Goal: Navigation & Orientation: Find specific page/section

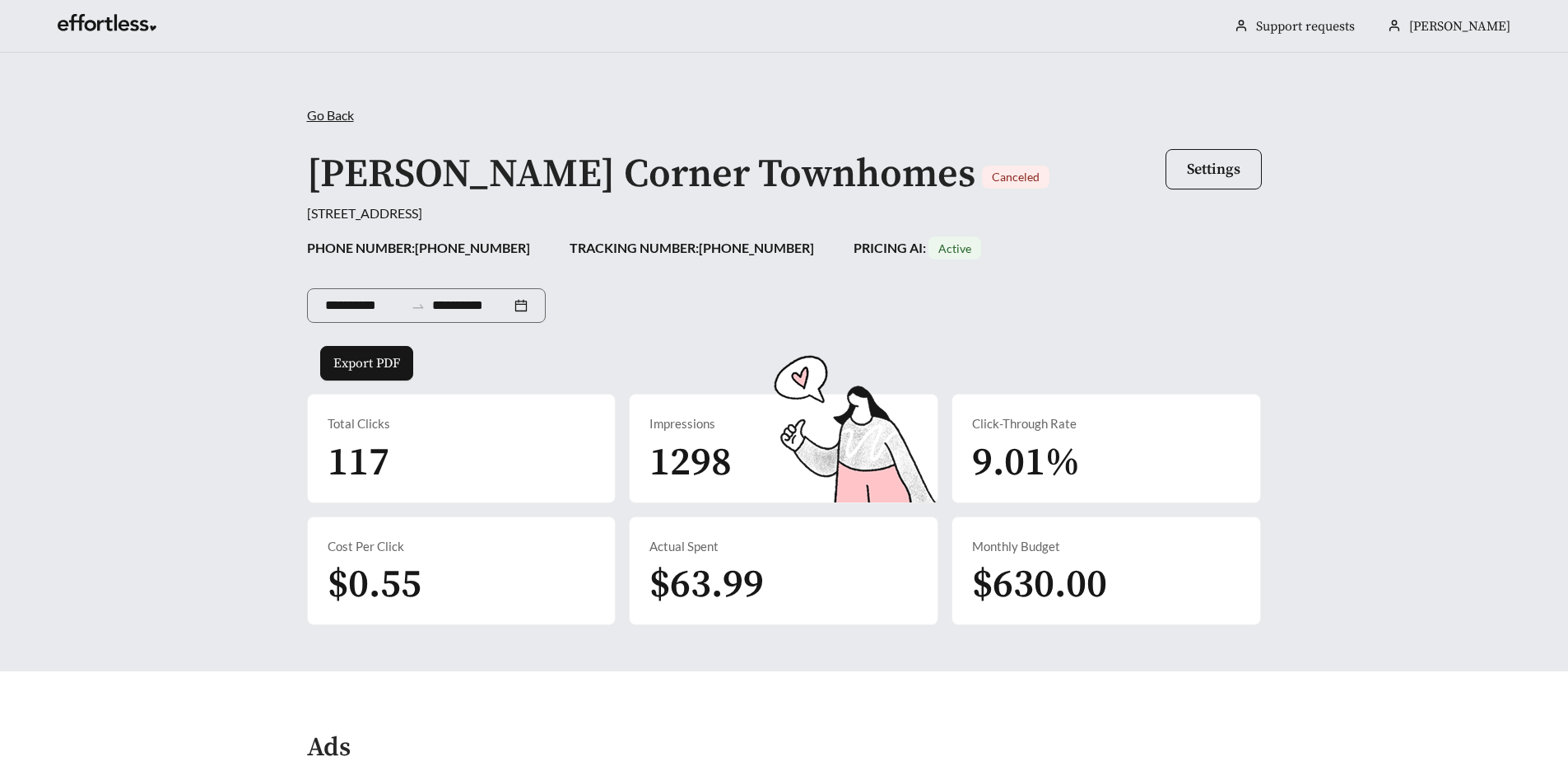
click at [341, 113] on span "Go Back" at bounding box center [331, 114] width 47 height 16
click at [1464, 26] on span "[PERSON_NAME]" at bounding box center [1459, 26] width 101 height 16
click at [1469, 76] on link "Account settings" at bounding box center [1478, 78] width 96 height 16
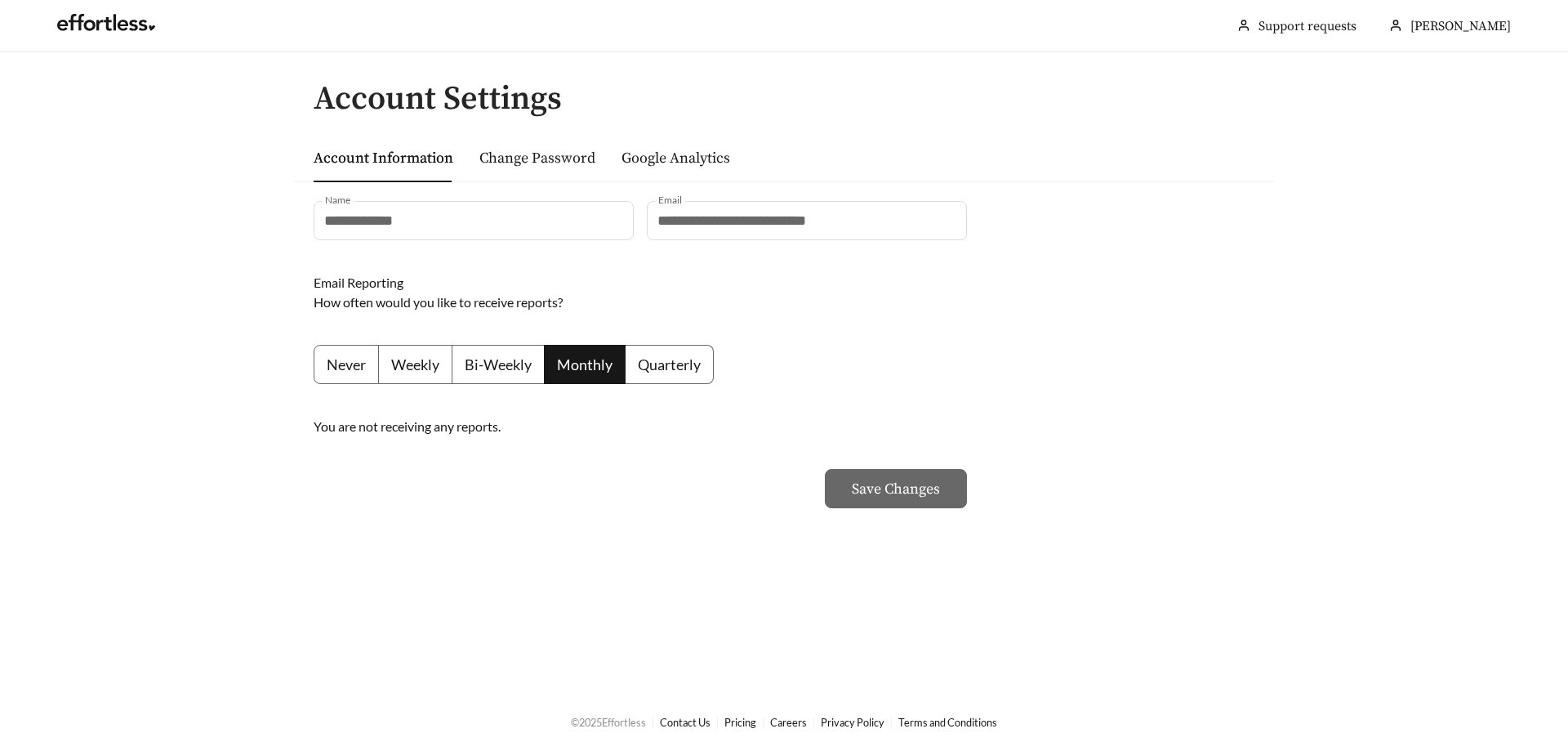
click at [1365, 343] on main "**********" at bounding box center [784, 373] width 1568 height 640
click at [129, 19] on link at bounding box center [106, 26] width 98 height 16
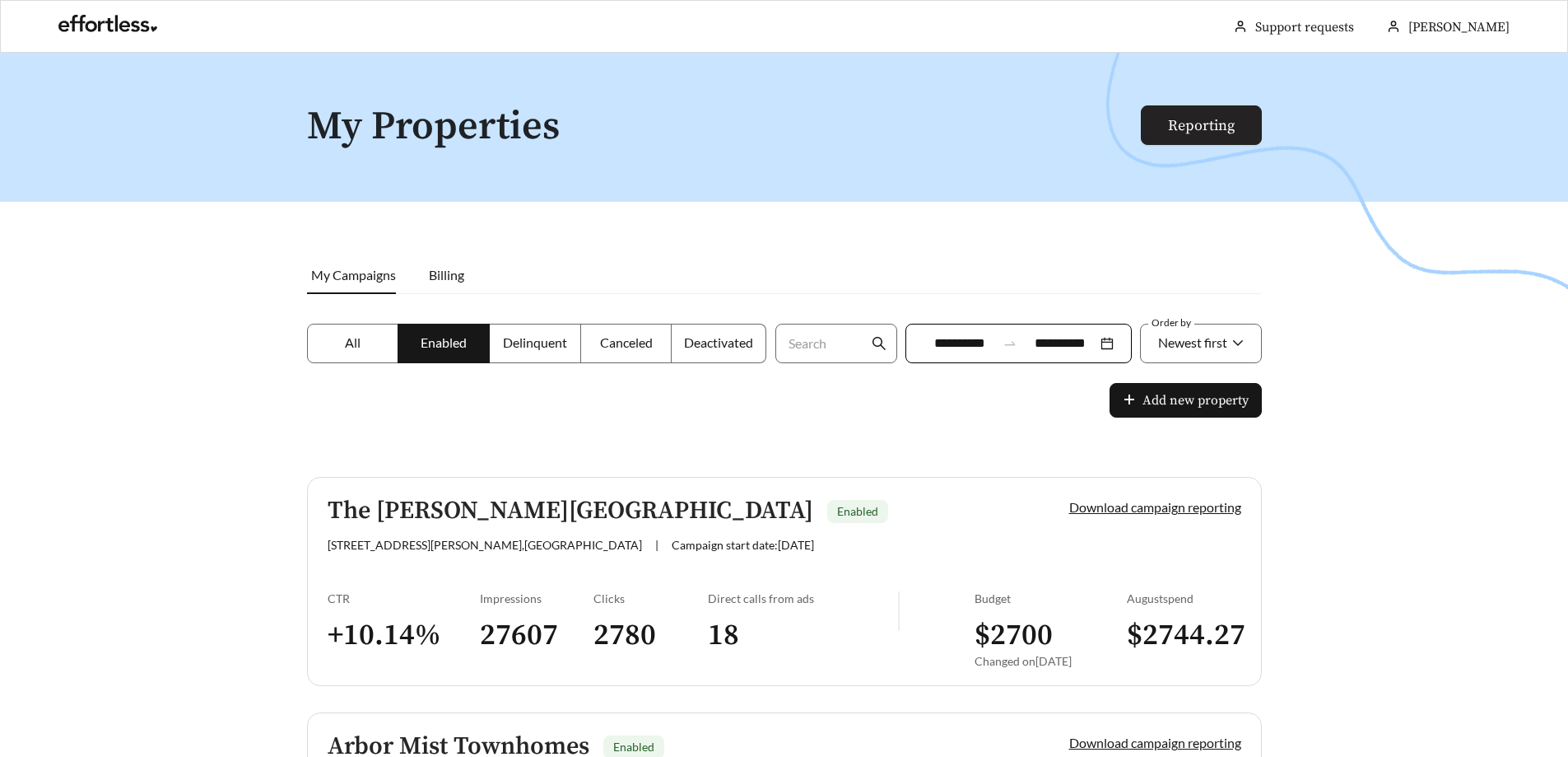
click at [1168, 129] on link "Reporting" at bounding box center [1201, 126] width 67 height 19
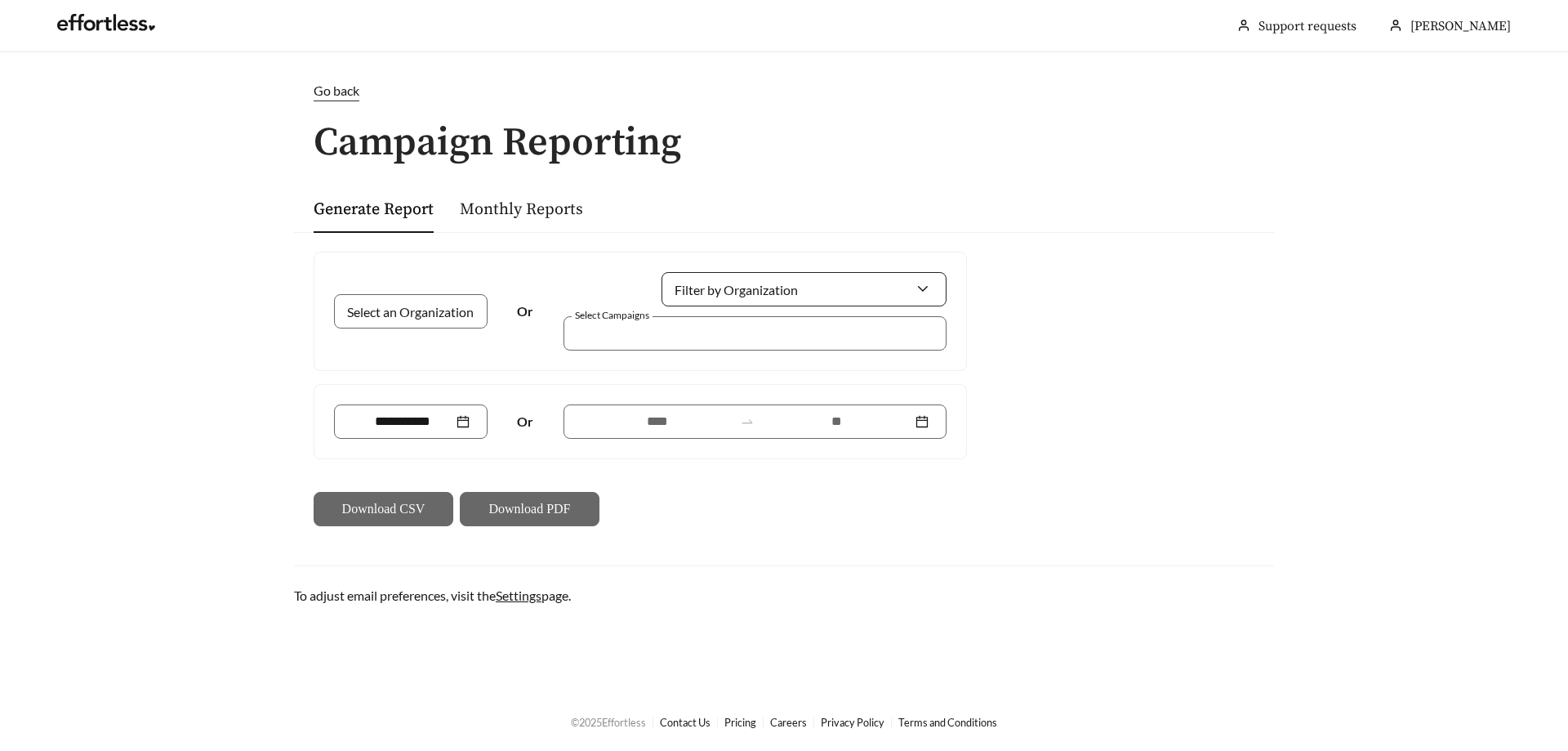
click at [798, 286] on input "Filter by Organization" at bounding box center [798, 289] width 236 height 33
click at [1278, 401] on div "Go back Campaign Reporting Generate Report Monthly Reports Select an Organizati…" at bounding box center [784, 343] width 1012 height 525
click at [931, 288] on div at bounding box center [804, 289] width 285 height 35
click at [734, 326] on span "CRES Management" at bounding box center [734, 326] width 109 height 16
click at [451, 308] on input "Select an Organization" at bounding box center [403, 311] width 104 height 33
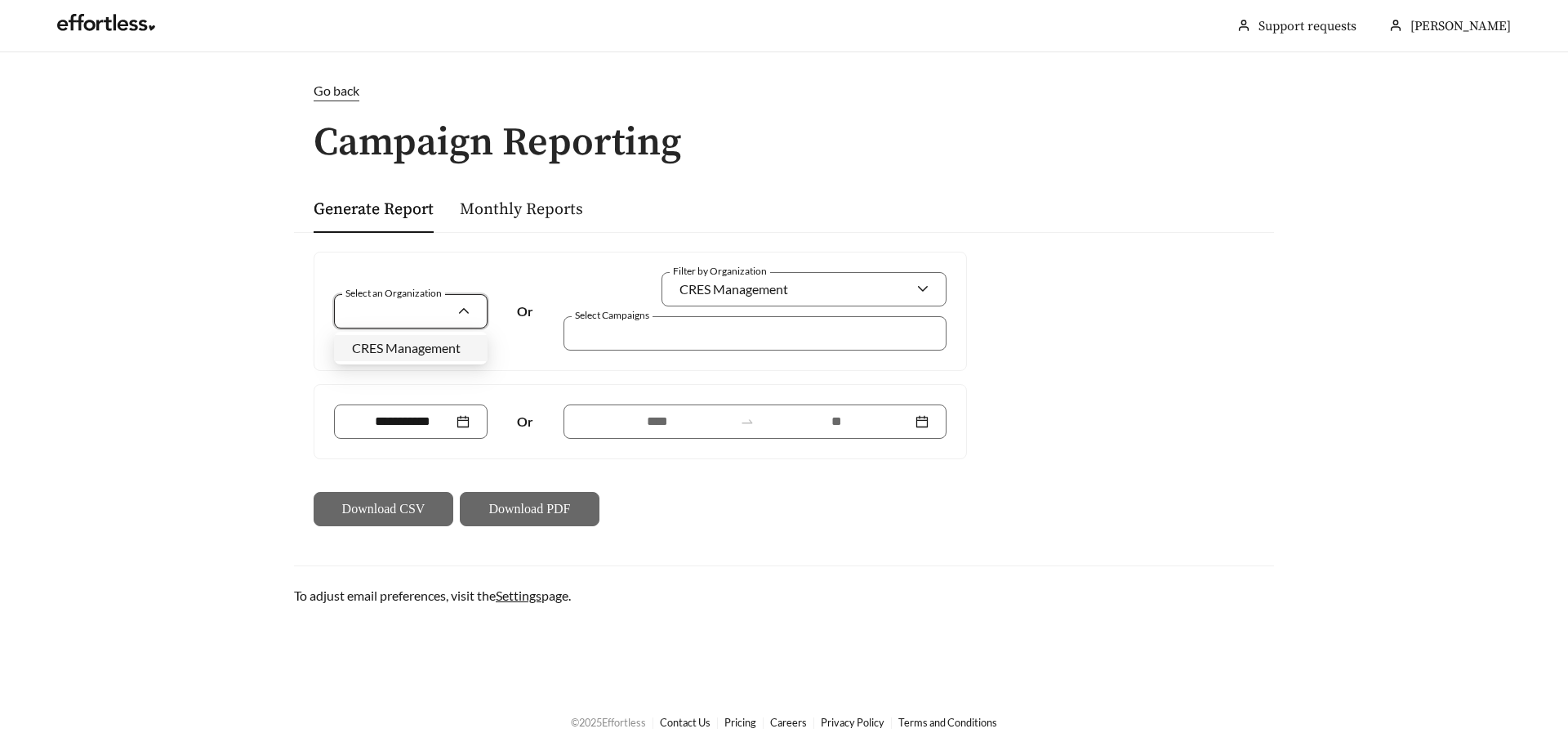
click at [440, 350] on span "CRES Management" at bounding box center [406, 347] width 109 height 16
click at [388, 427] on input at bounding box center [403, 421] width 101 height 20
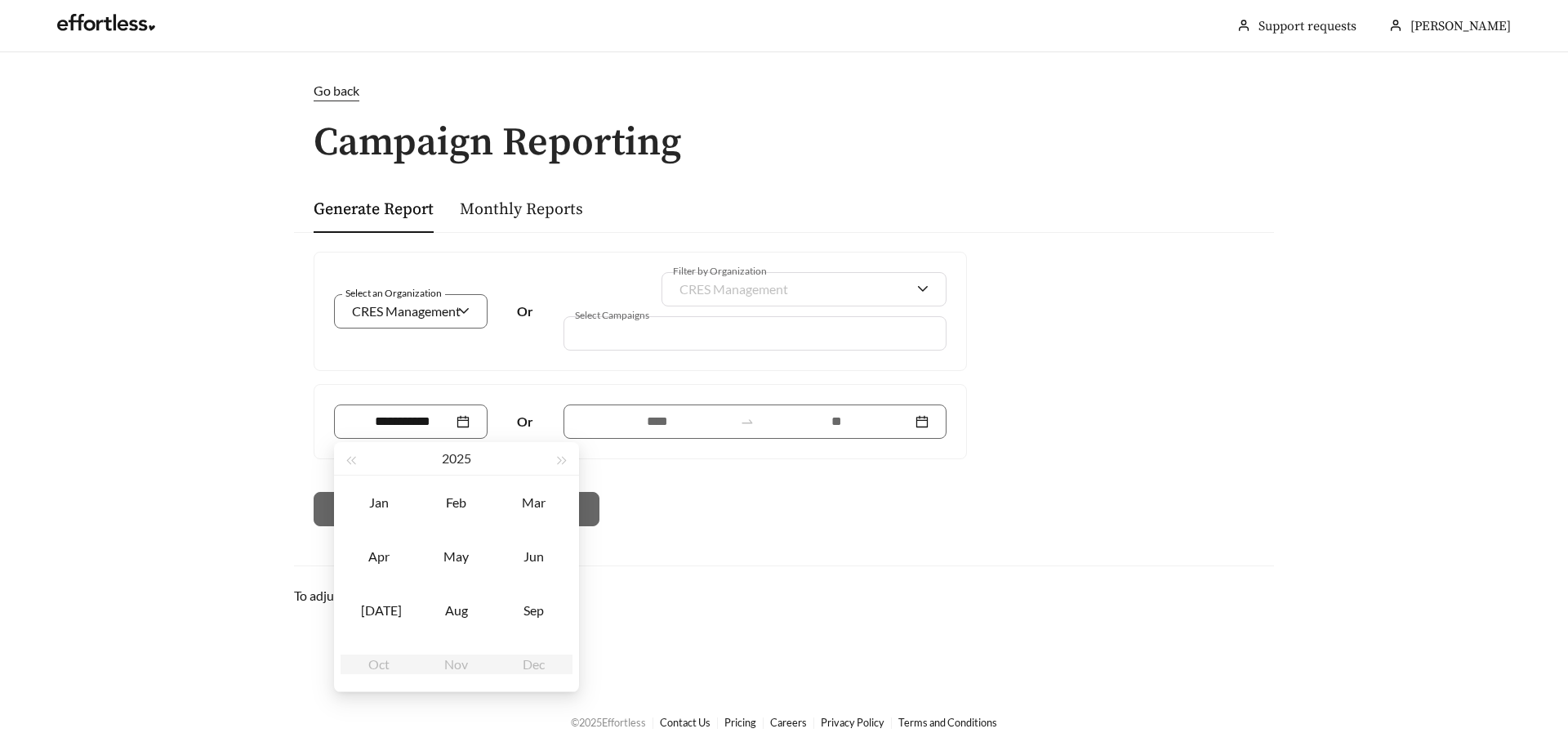
drag, startPoint x: 1245, startPoint y: 395, endPoint x: 863, endPoint y: 545, distance: 410.4
click at [1243, 395] on div "Select an Organization CRES Management Or Filter by Organization CRES Managemen…" at bounding box center [784, 389] width 981 height 314
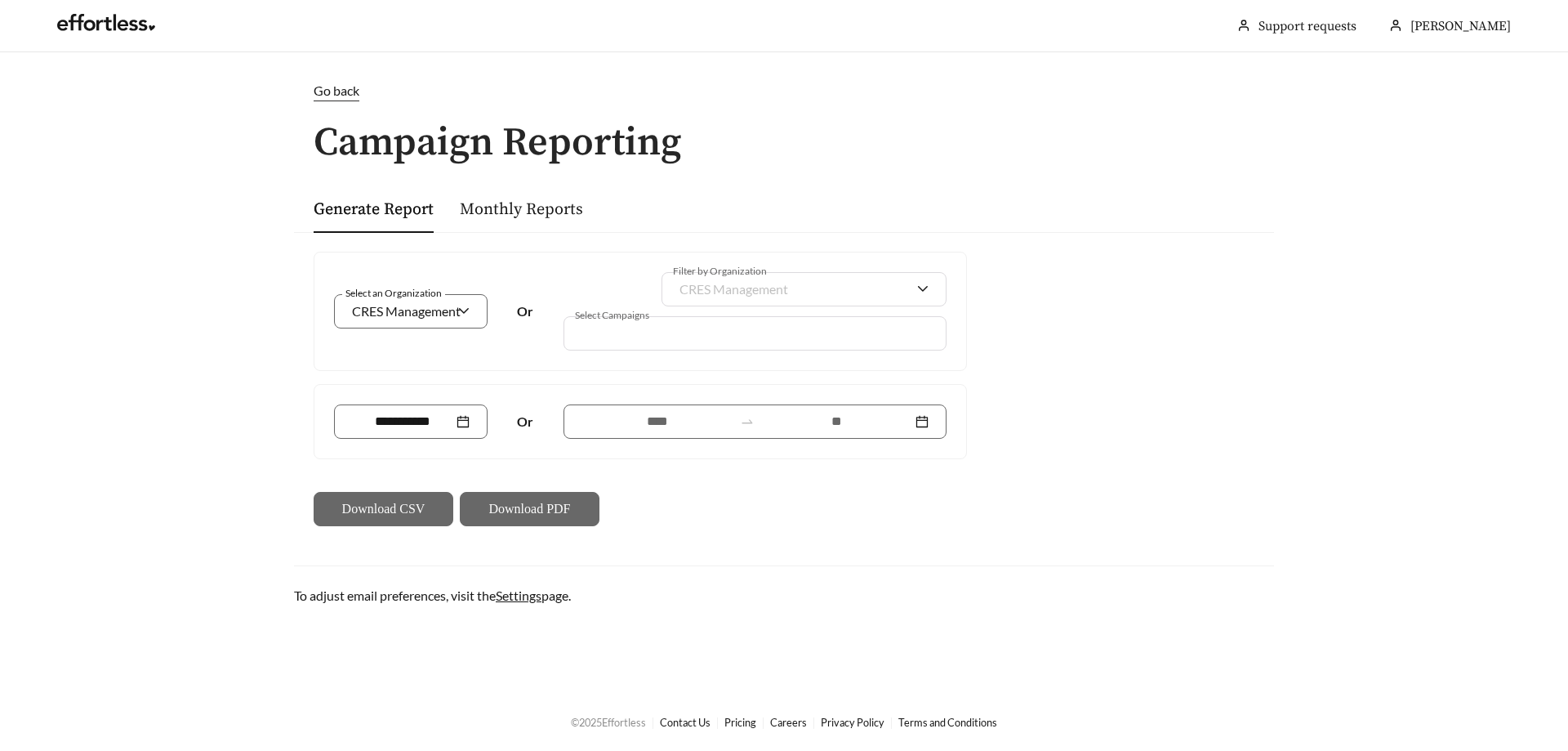
drag, startPoint x: 1207, startPoint y: 281, endPoint x: 1247, endPoint y: 188, distance: 101.2
click at [1207, 279] on div "Select an Organization CRES Management Or Filter by Organization CRES Managemen…" at bounding box center [784, 389] width 981 height 314
click at [1482, 20] on span "[PERSON_NAME]" at bounding box center [1460, 25] width 100 height 16
click at [1478, 79] on link "Account settings" at bounding box center [1479, 77] width 95 height 16
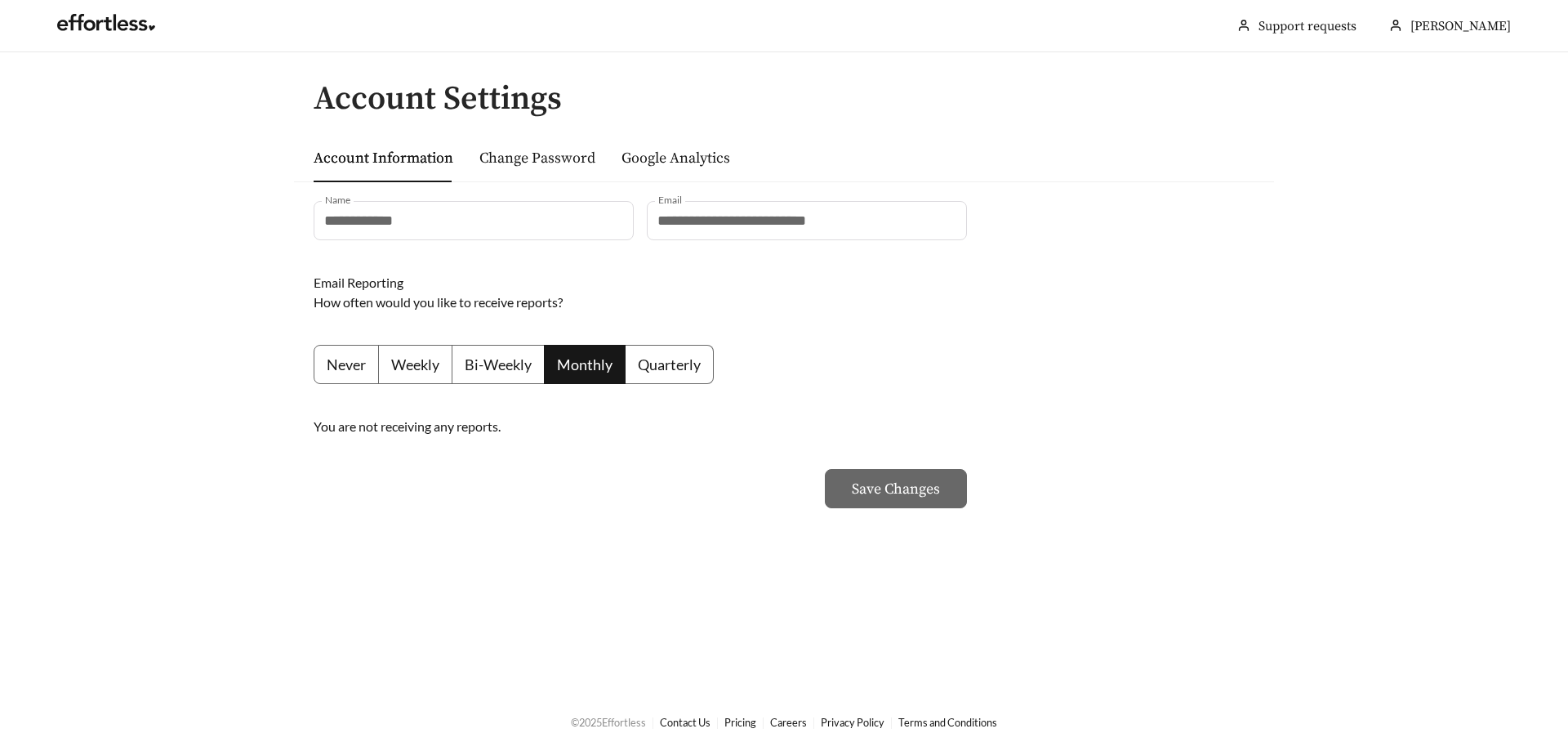
click at [1087, 539] on div "**********" at bounding box center [784, 364] width 981 height 366
click at [128, 19] on link at bounding box center [106, 26] width 98 height 16
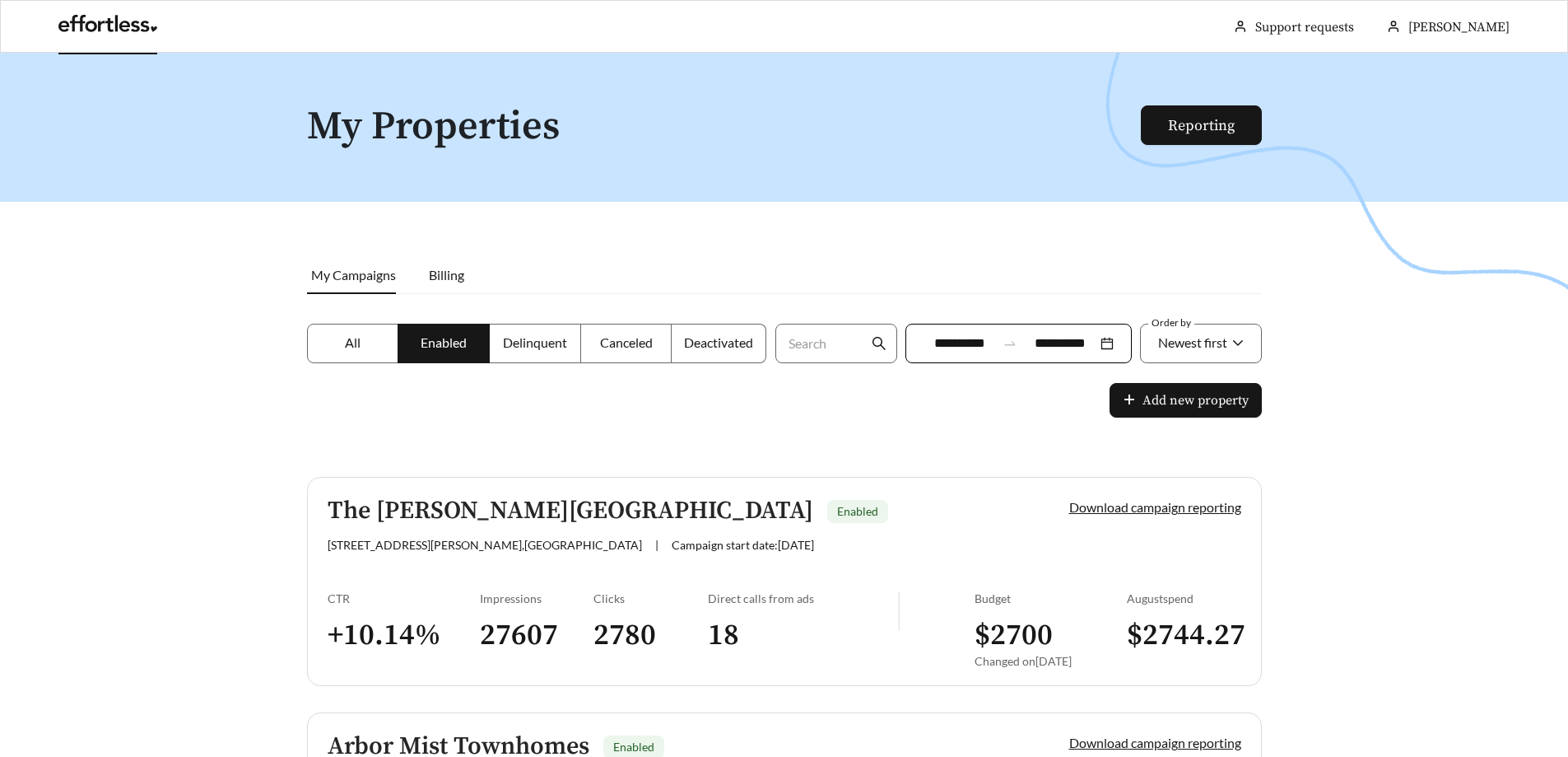
click at [113, 21] on link at bounding box center [108, 27] width 98 height 16
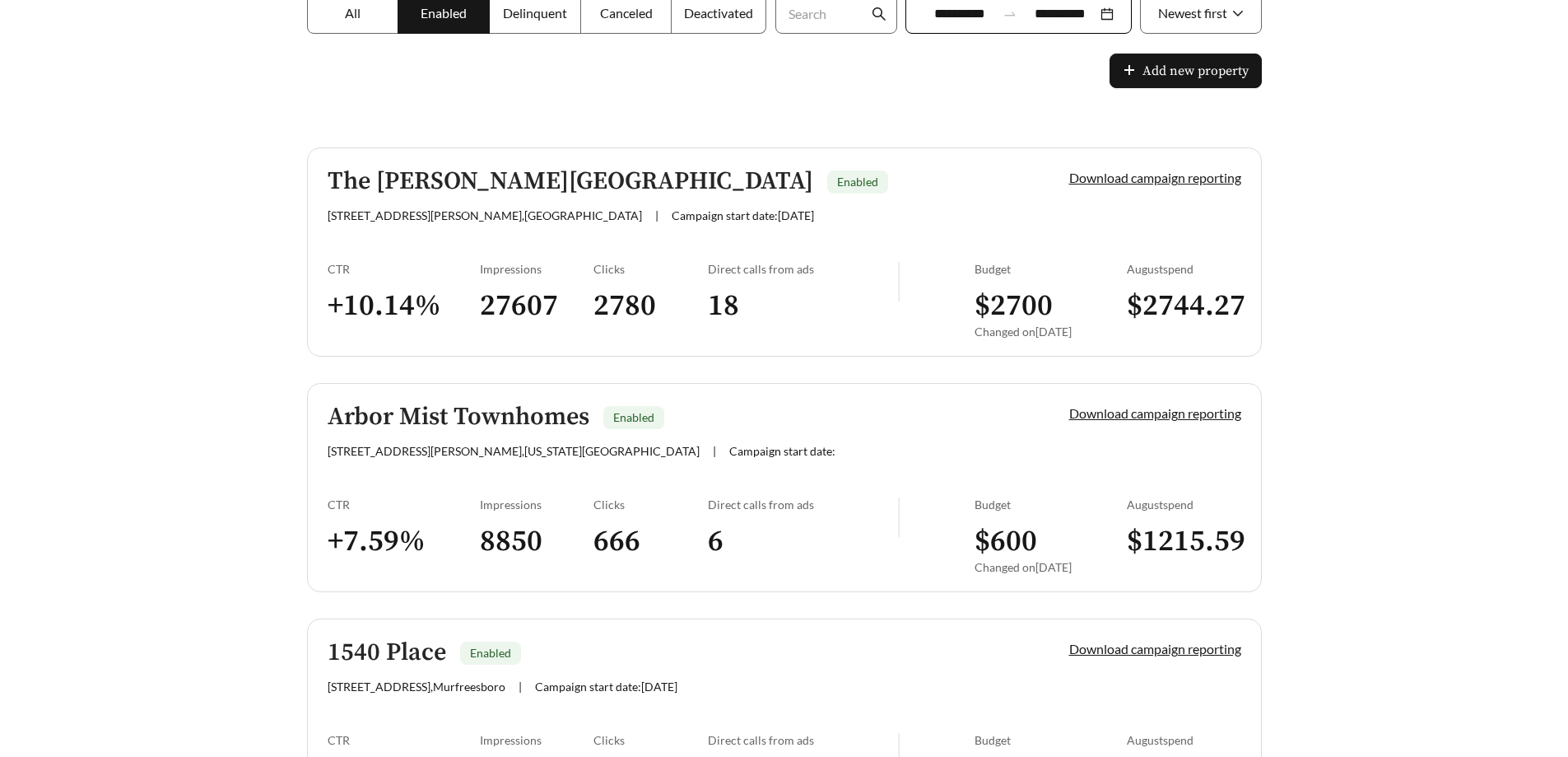
scroll to position [439, 0]
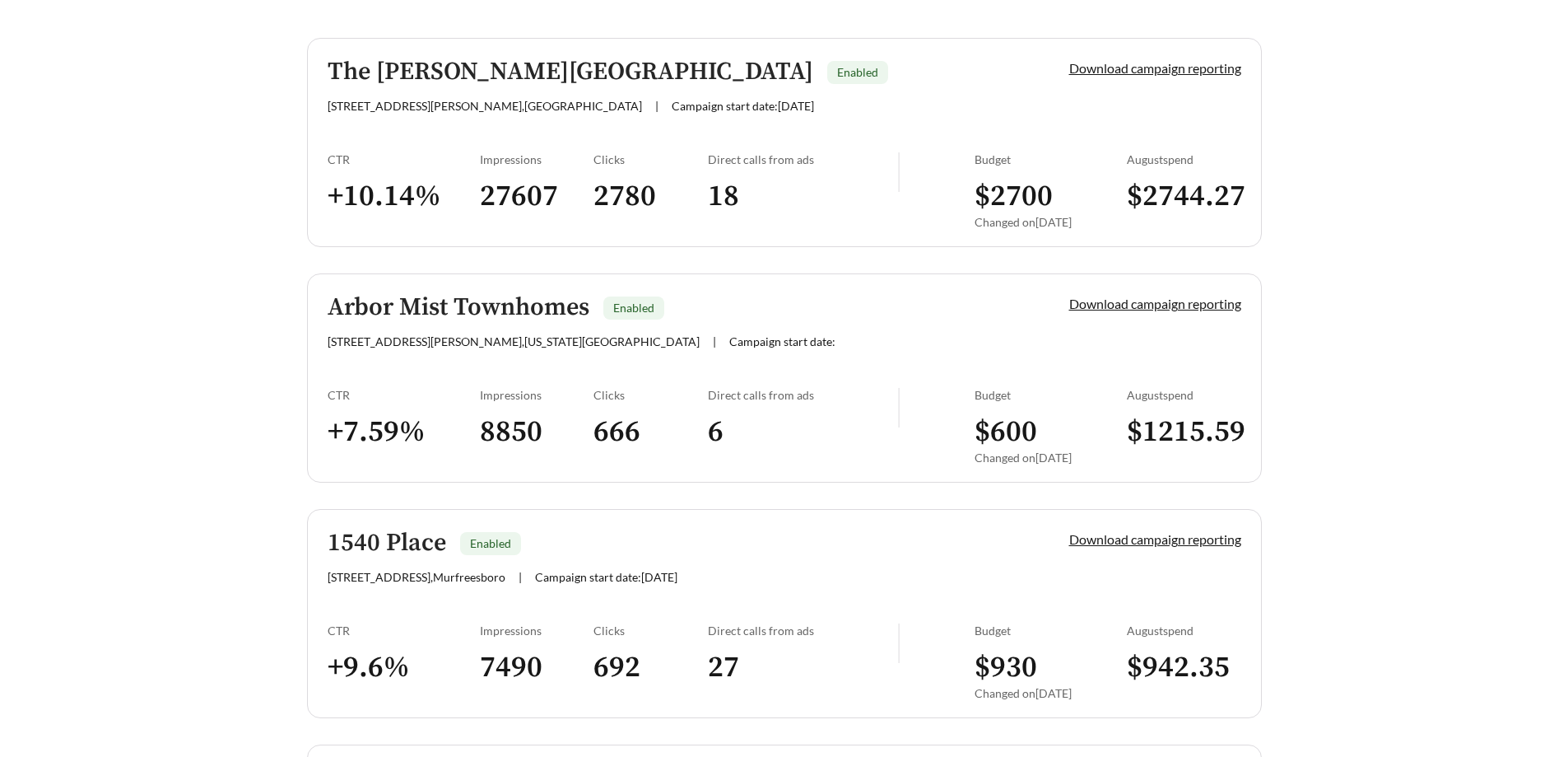
click at [1018, 431] on h3 "$ 600" at bounding box center [1051, 431] width 152 height 37
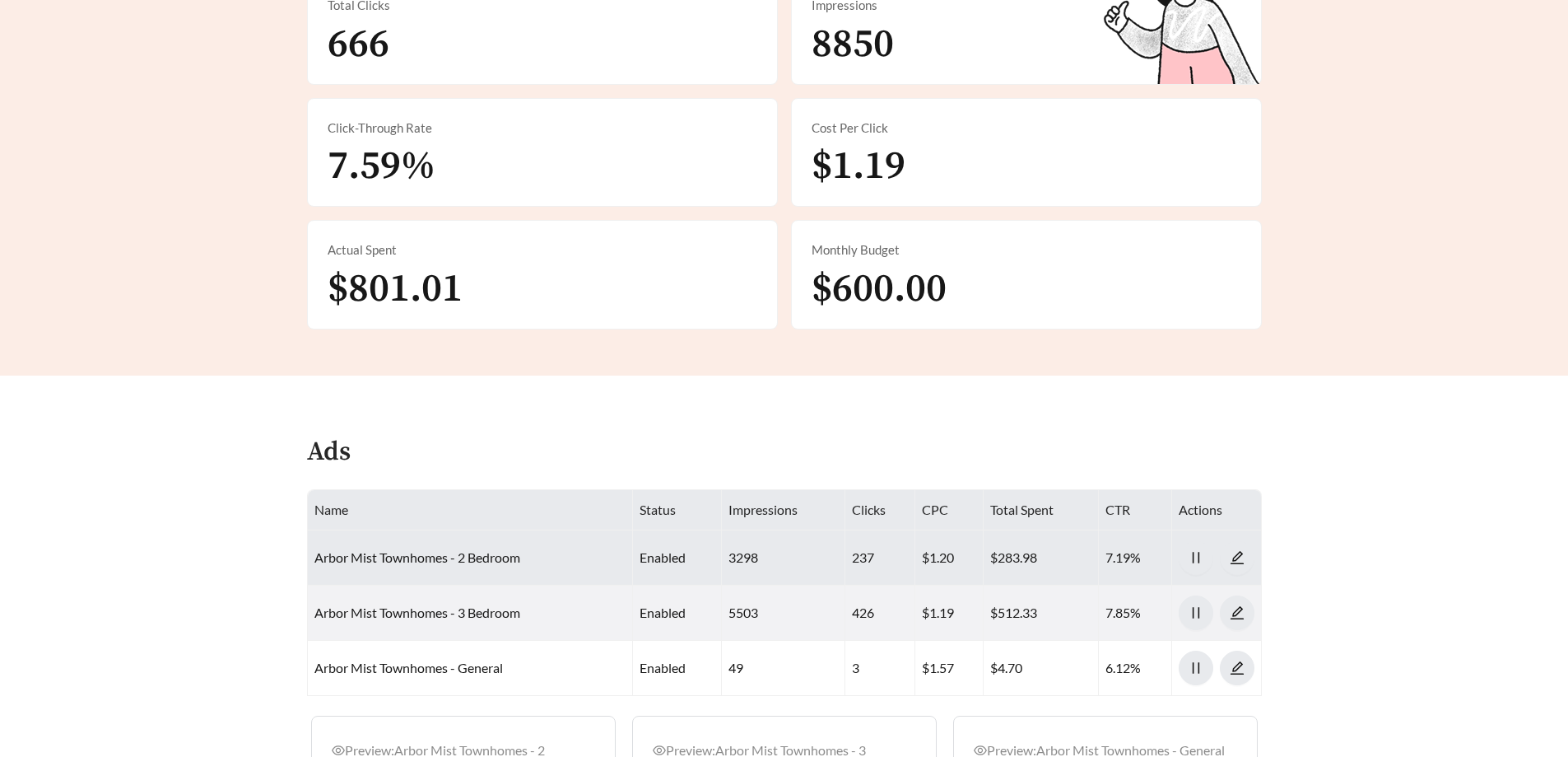
scroll to position [329, 0]
